Goal: Task Accomplishment & Management: Manage account settings

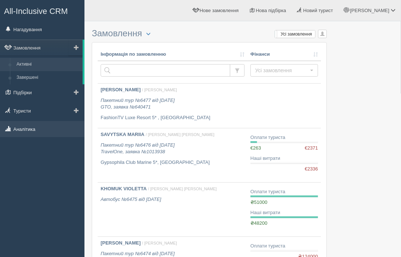
click at [27, 128] on link "Аналітика" at bounding box center [42, 129] width 84 height 16
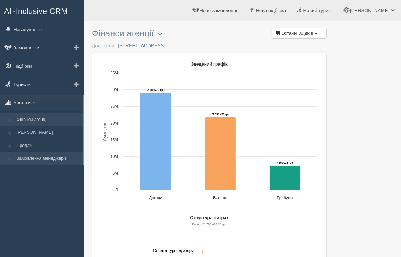
click at [39, 156] on link "Замовлення менеджерів" at bounding box center [47, 158] width 69 height 13
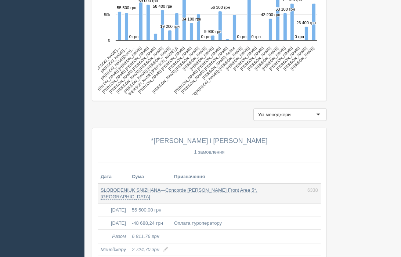
scroll to position [336, 0]
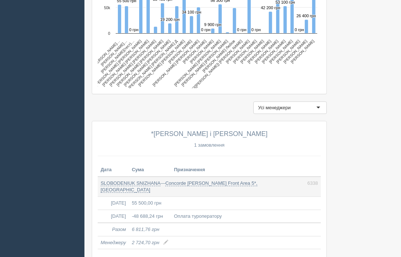
click at [303, 107] on div "Усі менеджери" at bounding box center [289, 108] width 73 height 12
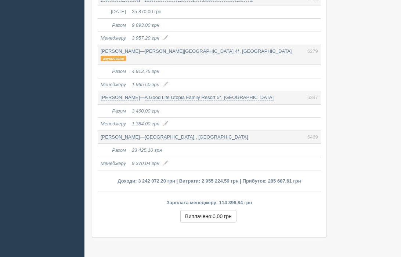
scroll to position [1973, 0]
click at [189, 48] on link "Montenegro Beach Resort 4*, Чорногорія" at bounding box center [218, 51] width 147 height 6
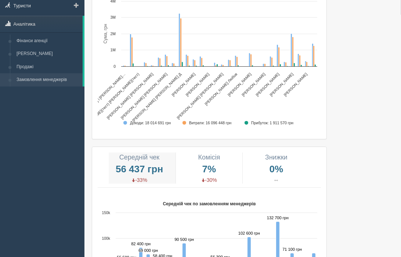
scroll to position [0, 0]
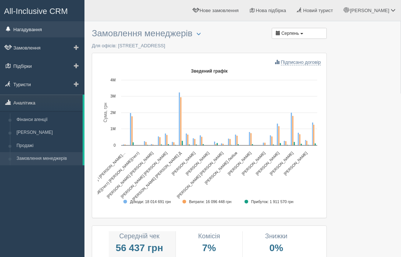
click at [30, 29] on link "Нагадування" at bounding box center [42, 29] width 84 height 16
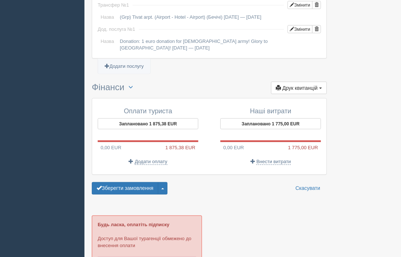
scroll to position [740, 0]
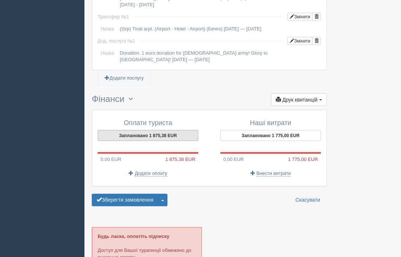
click at [170, 137] on button "Заплановано 1 875,38 EUR" at bounding box center [148, 135] width 101 height 11
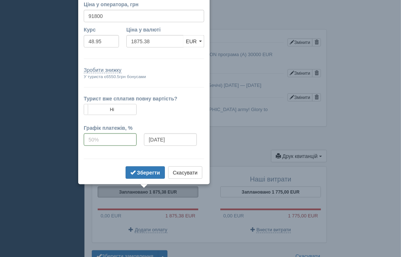
scroll to position [668, 0]
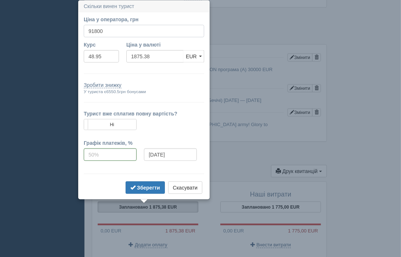
click at [107, 30] on input "91800" at bounding box center [144, 31] width 120 height 12
type input "9"
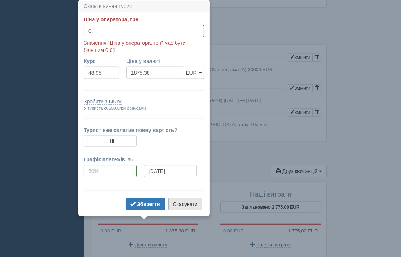
type input "0."
click at [193, 205] on button "Скасувати" at bounding box center [185, 204] width 34 height 12
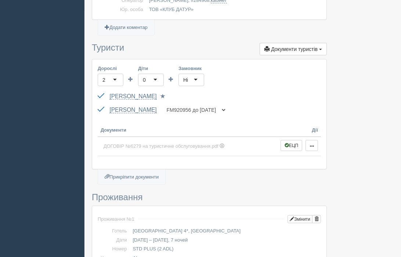
scroll to position [245, 0]
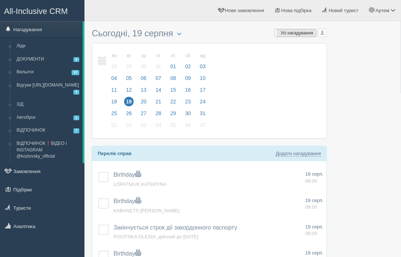
click at [290, 33] on span "Усі нагадування" at bounding box center [296, 32] width 33 height 5
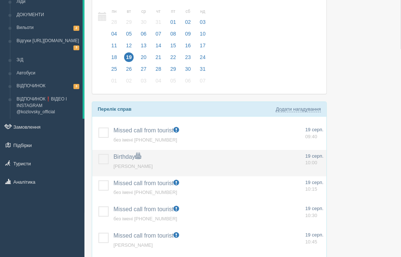
scroll to position [45, 0]
click at [171, 161] on td "Birthday Додати інше Нагадування додано Нагадування оновлено Семчук Анна" at bounding box center [206, 163] width 192 height 26
click at [120, 164] on span "[PERSON_NAME]" at bounding box center [132, 166] width 39 height 6
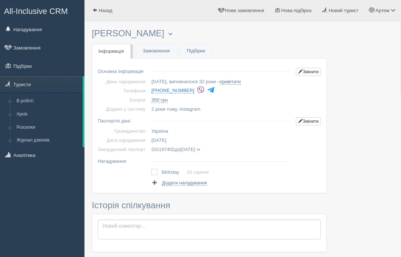
click at [151, 169] on label at bounding box center [151, 169] width 0 height 0
click at [0, 0] on input "checkbox" at bounding box center [0, 0] width 0 height 0
click at [24, 48] on link "Замовлення" at bounding box center [42, 48] width 84 height 16
